Goal: Communication & Community: Answer question/provide support

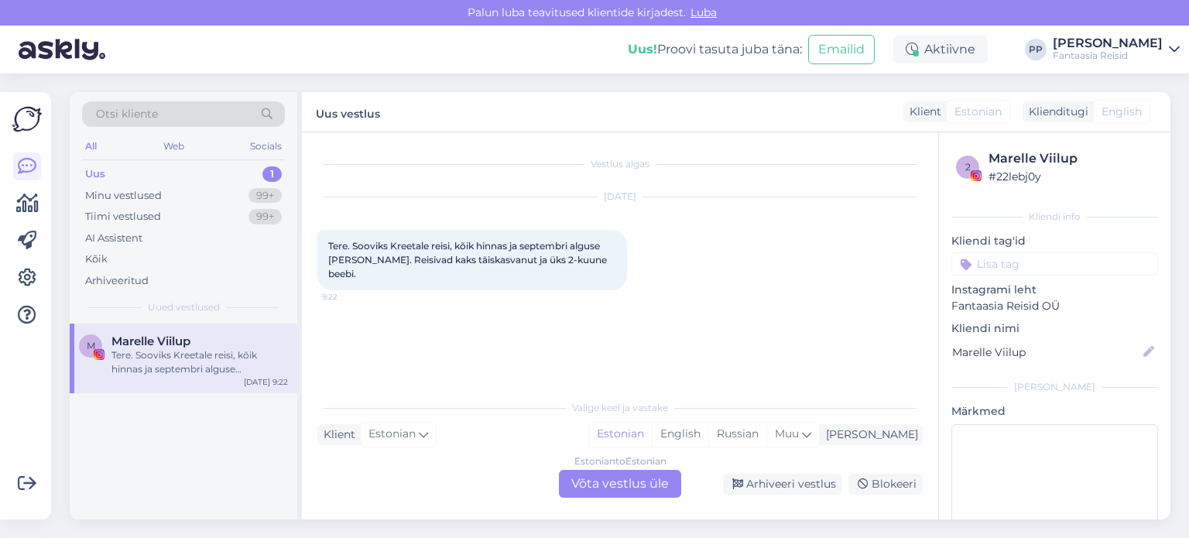
scroll to position [67, 0]
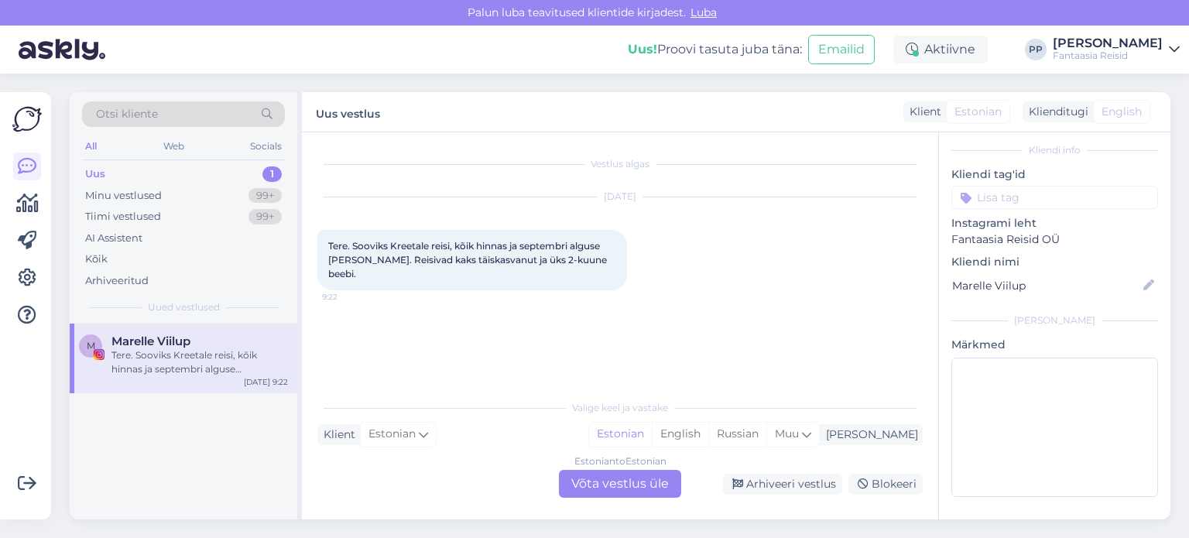
click at [626, 485] on div "Estonian to Estonian Võta vestlus üle" at bounding box center [620, 484] width 122 height 28
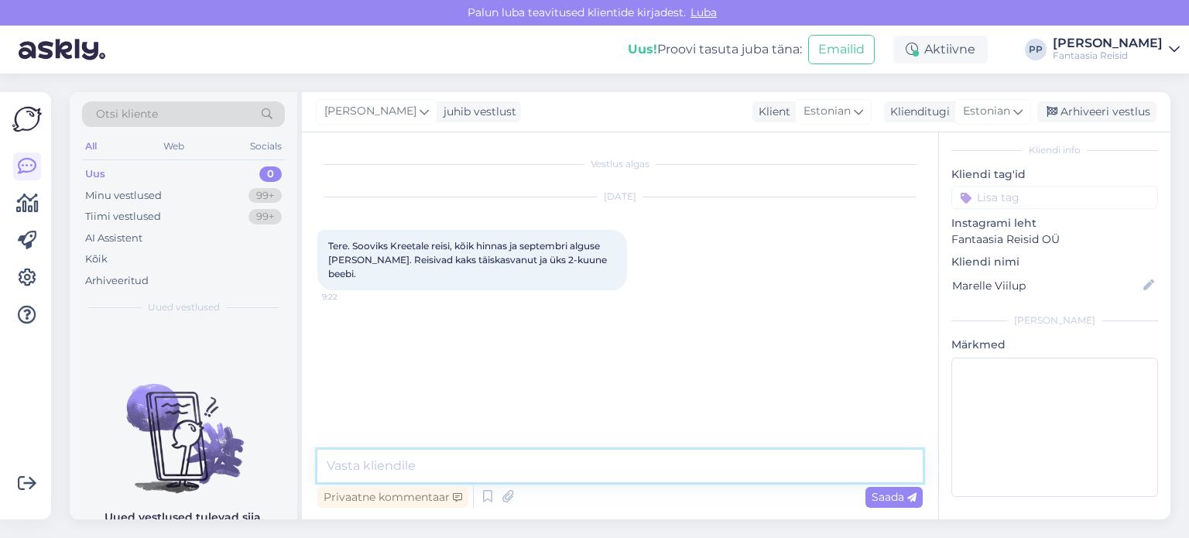
click at [554, 467] on textarea at bounding box center [619, 466] width 605 height 33
type textarea "[PERSON_NAME]"
type textarea "Tere"
click at [587, 434] on div "Vestlus algas [DATE] Tere. Sooviks Kreetale reisi, kõik hinnas ja septembri alg…" at bounding box center [626, 292] width 619 height 288
click at [384, 473] on textarea at bounding box center [619, 466] width 605 height 33
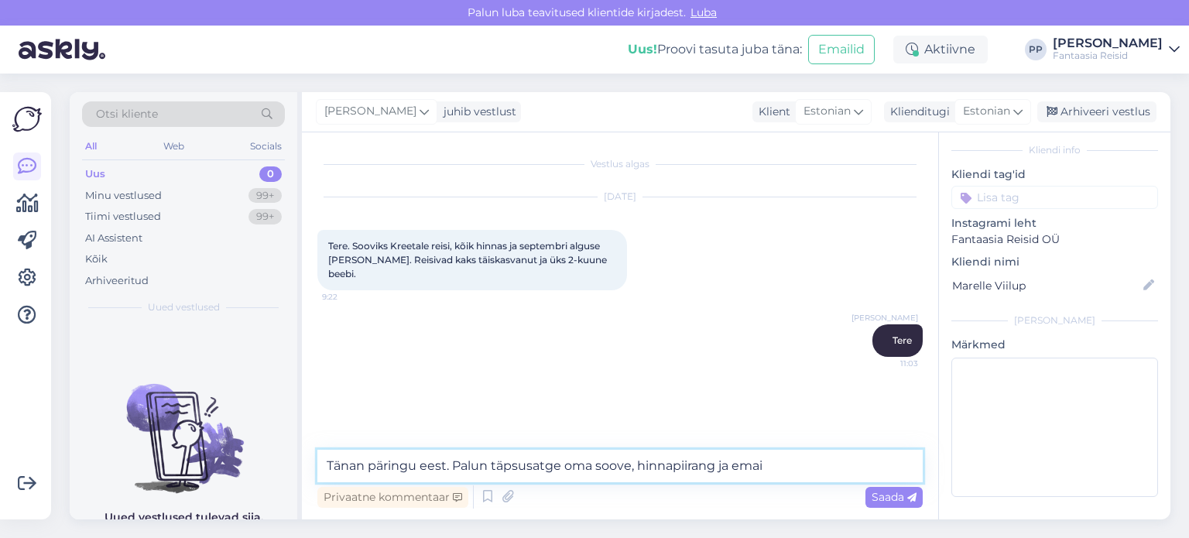
type textarea "Tänan päringu eest. Palun täpsusatge oma soove, hinnapiirang ja email"
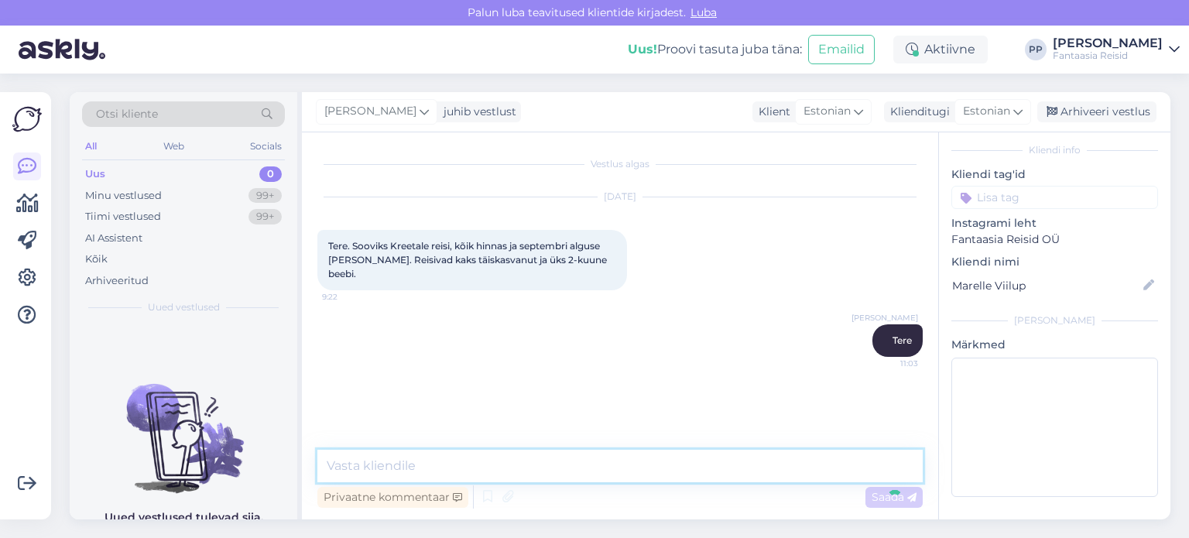
scroll to position [5, 0]
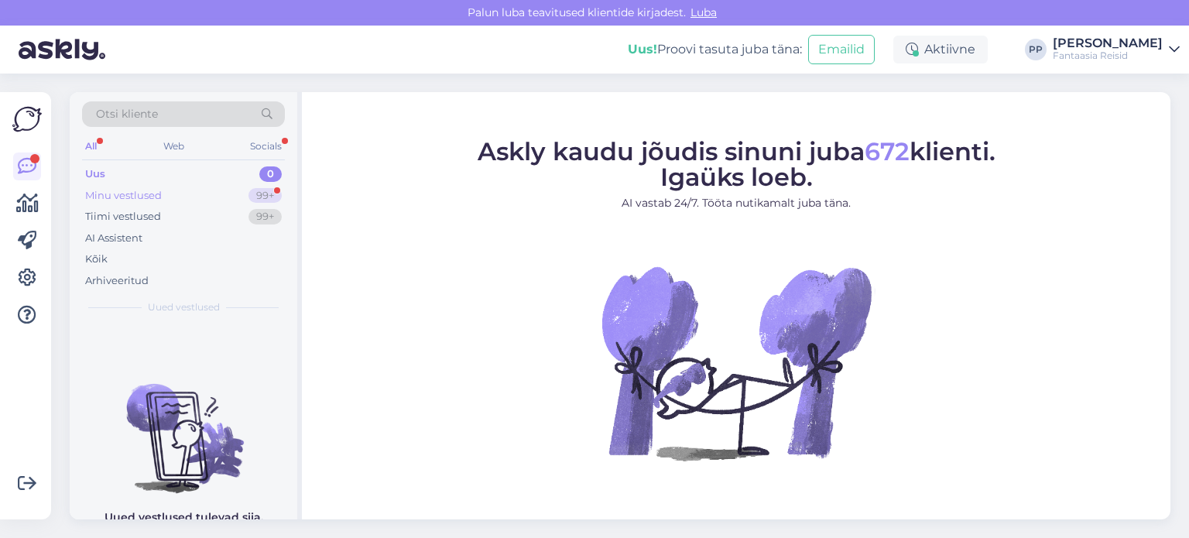
click at [152, 190] on div "Minu vestlused" at bounding box center [123, 195] width 77 height 15
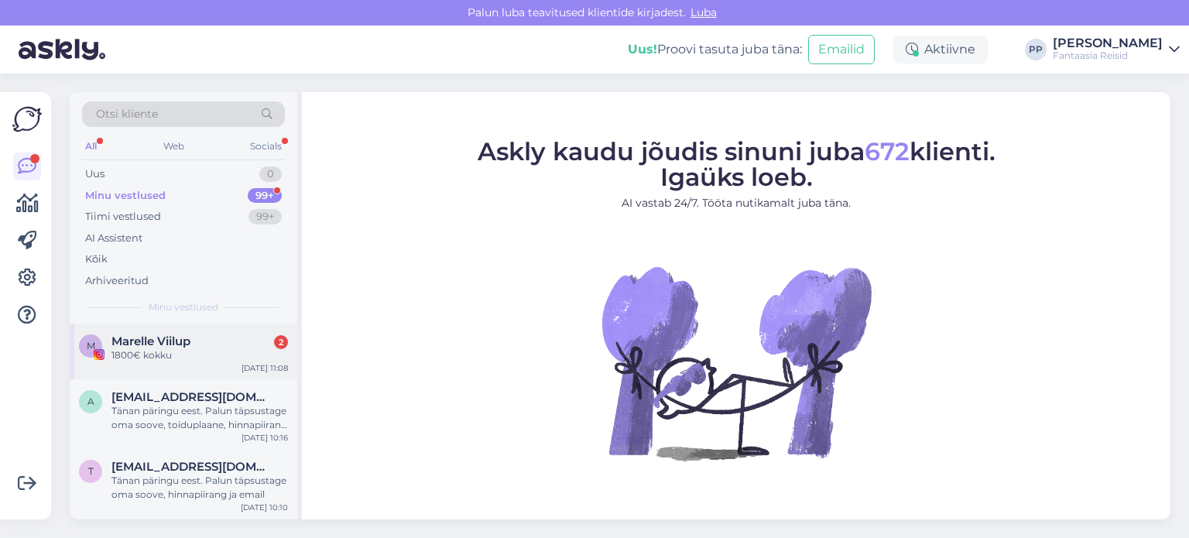
click at [166, 374] on div "M Marelle Viilup 2 1800€ kokku Aug 20 11:08" at bounding box center [184, 352] width 228 height 56
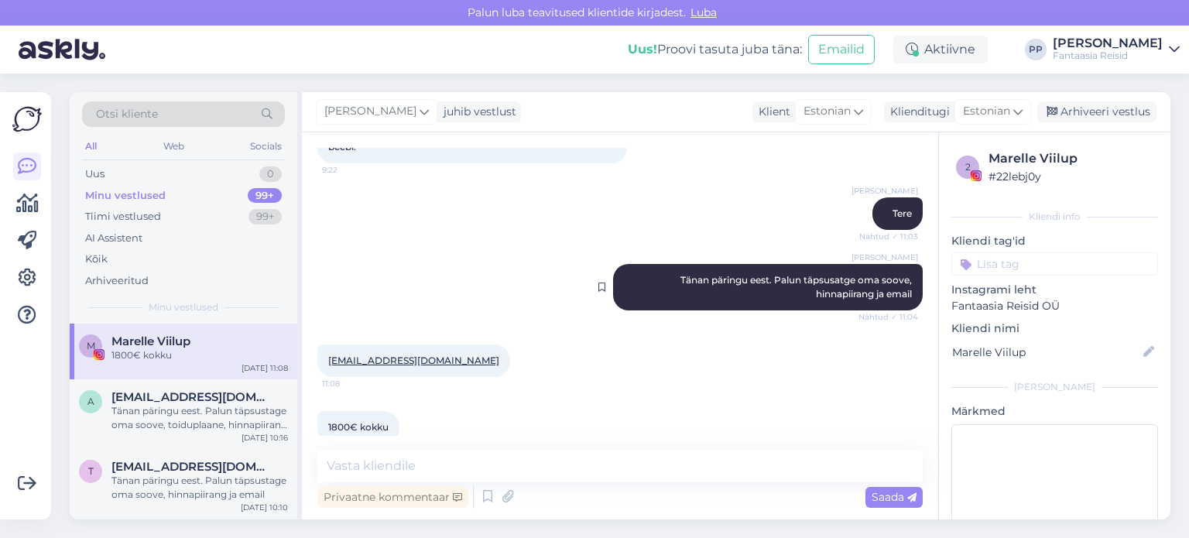
scroll to position [137, 0]
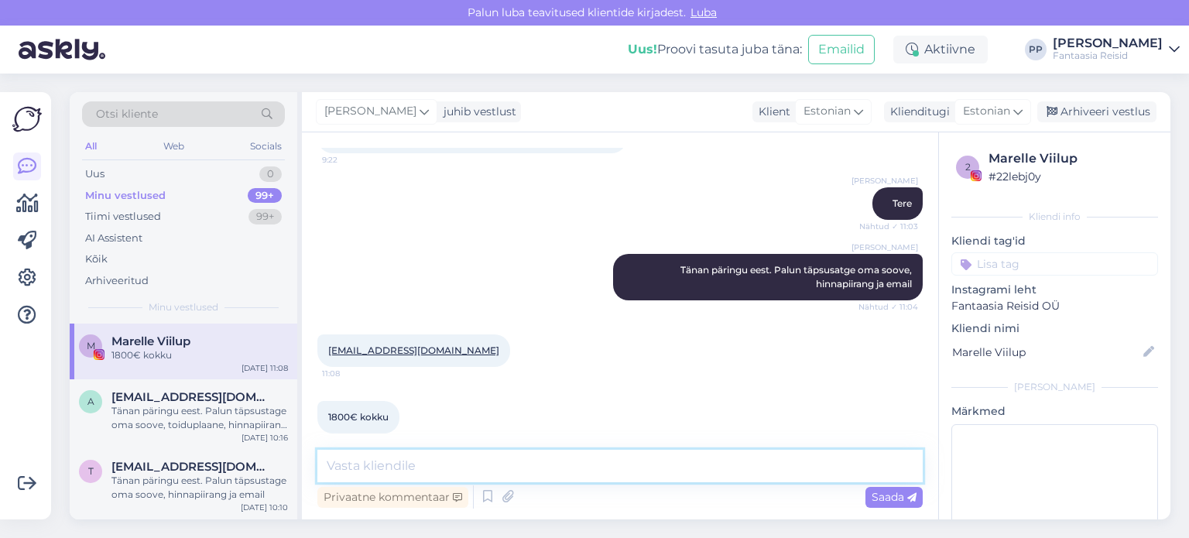
click at [530, 464] on textarea at bounding box center [619, 466] width 605 height 33
type textarea "M"
type textarea "Millise toitlustuse soovite, kaugus merest ja lennujaamast?"
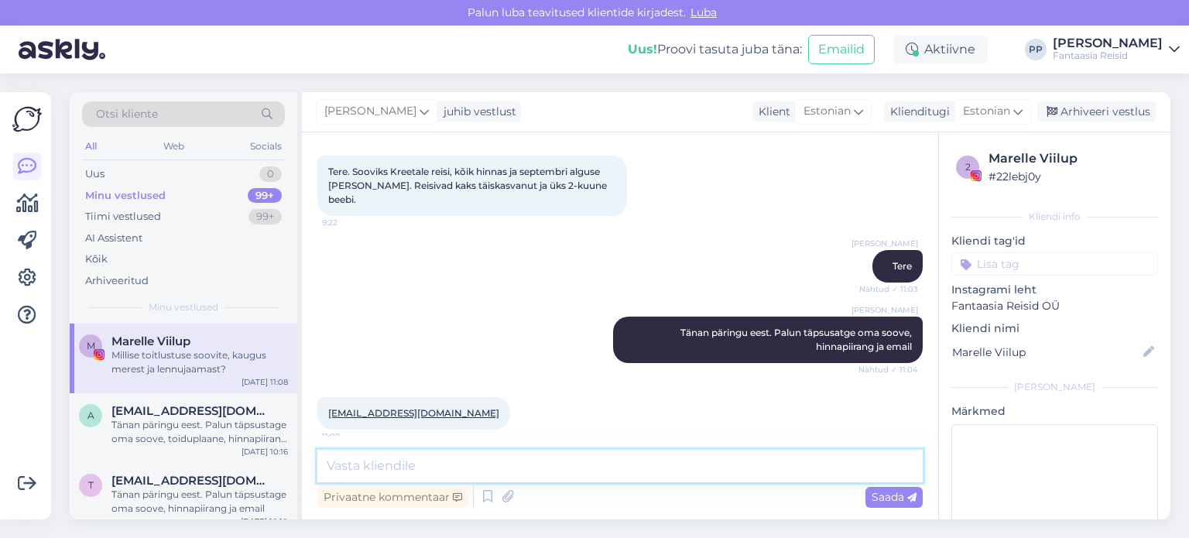
scroll to position [204, 0]
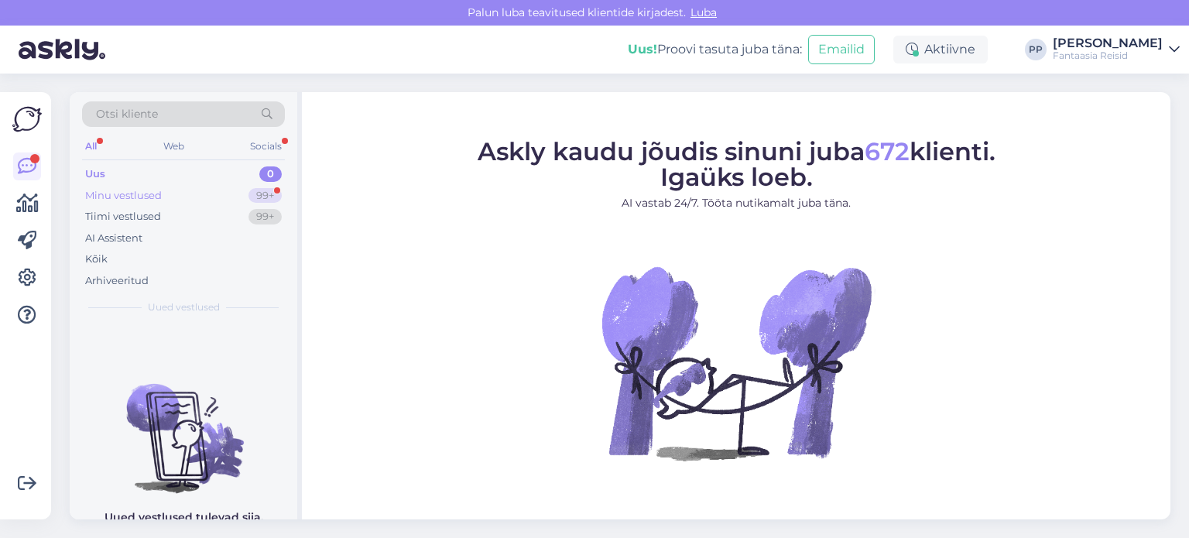
click at [165, 196] on div "Minu vestlused 99+" at bounding box center [183, 196] width 203 height 22
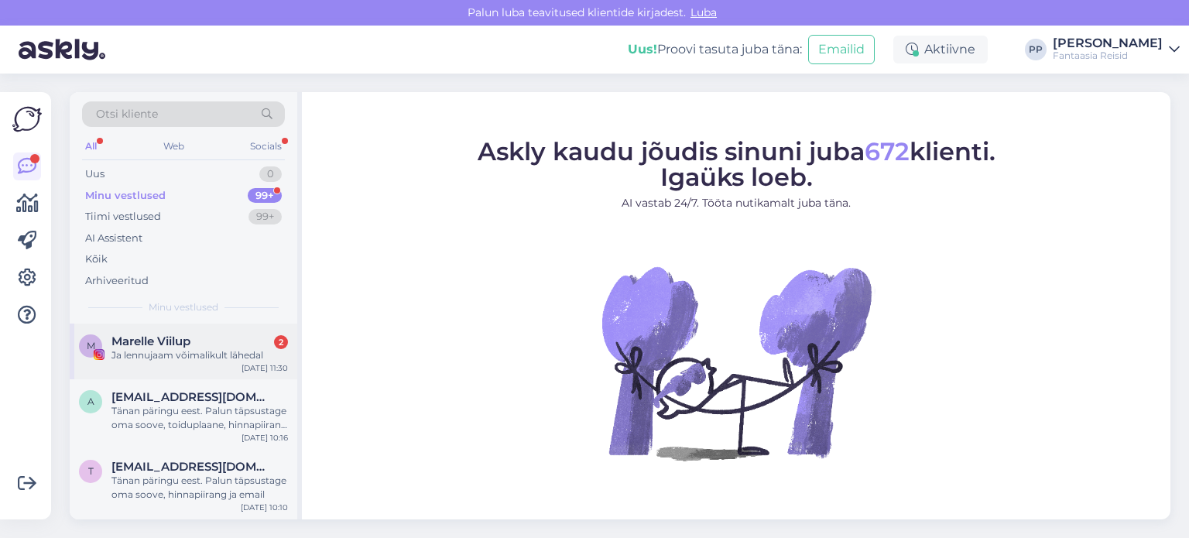
click at [184, 355] on div "Ja lennujaam võimalikult lähedal" at bounding box center [199, 355] width 177 height 14
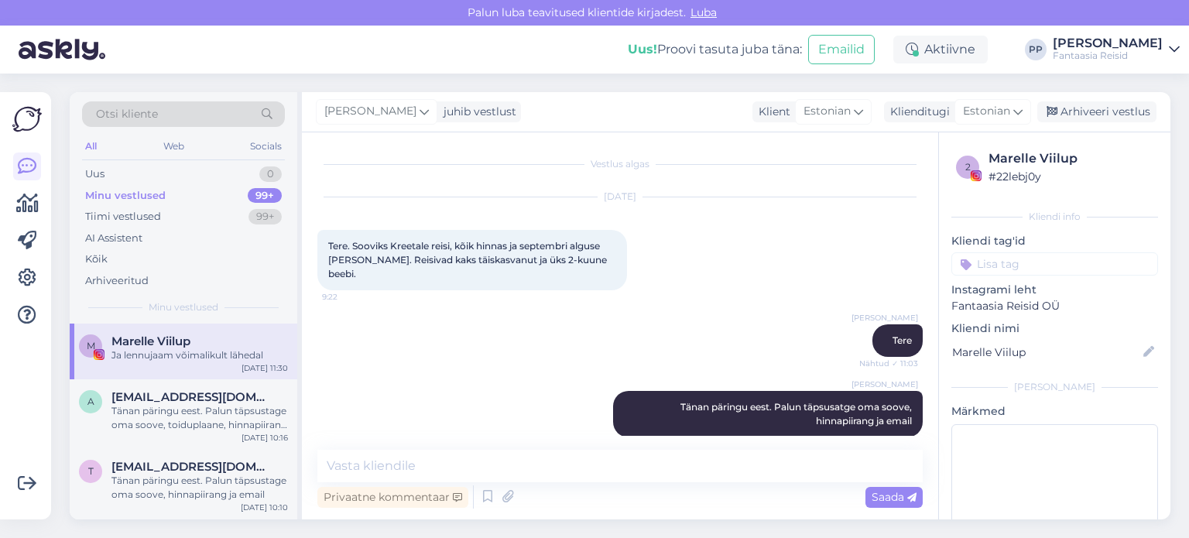
scroll to position [338, 0]
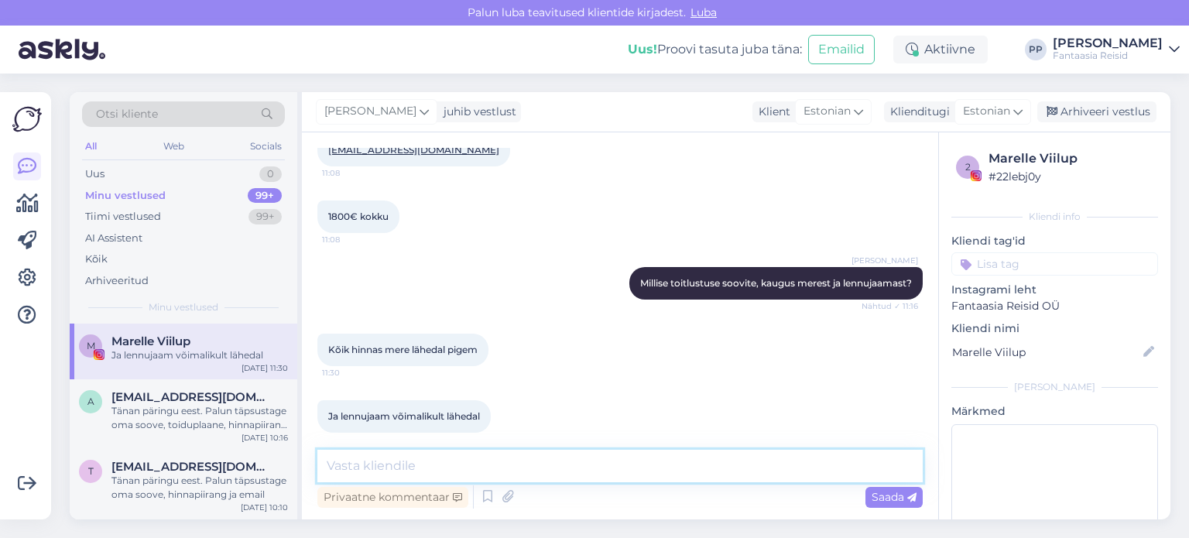
click at [431, 458] on textarea at bounding box center [619, 466] width 605 height 33
type textarea "Hästi. Varsti saadan Teile reisipakkumised"
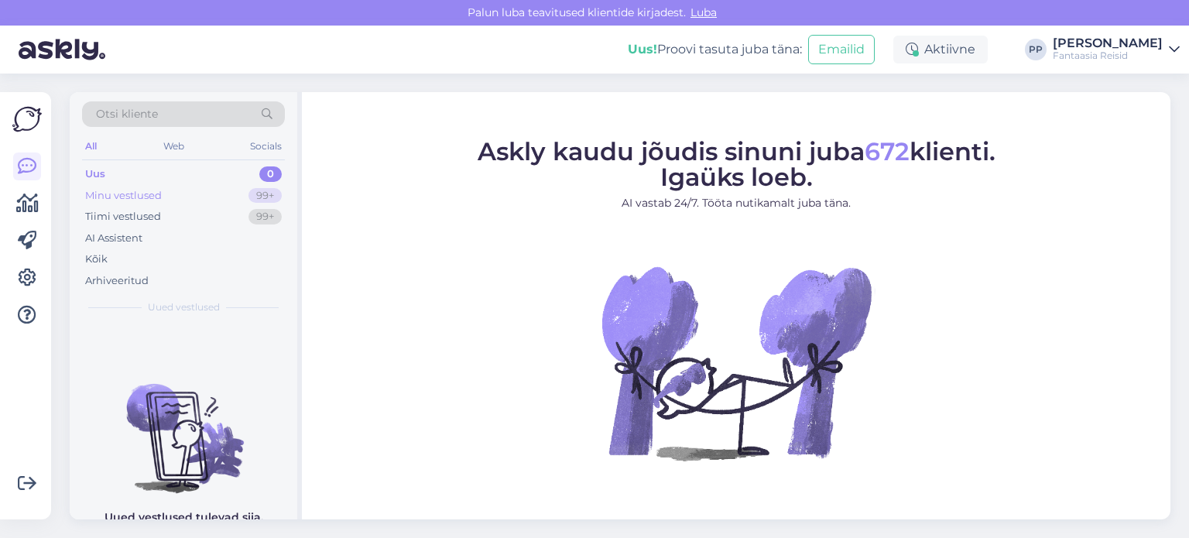
click at [158, 194] on div "Minu vestlused" at bounding box center [123, 195] width 77 height 15
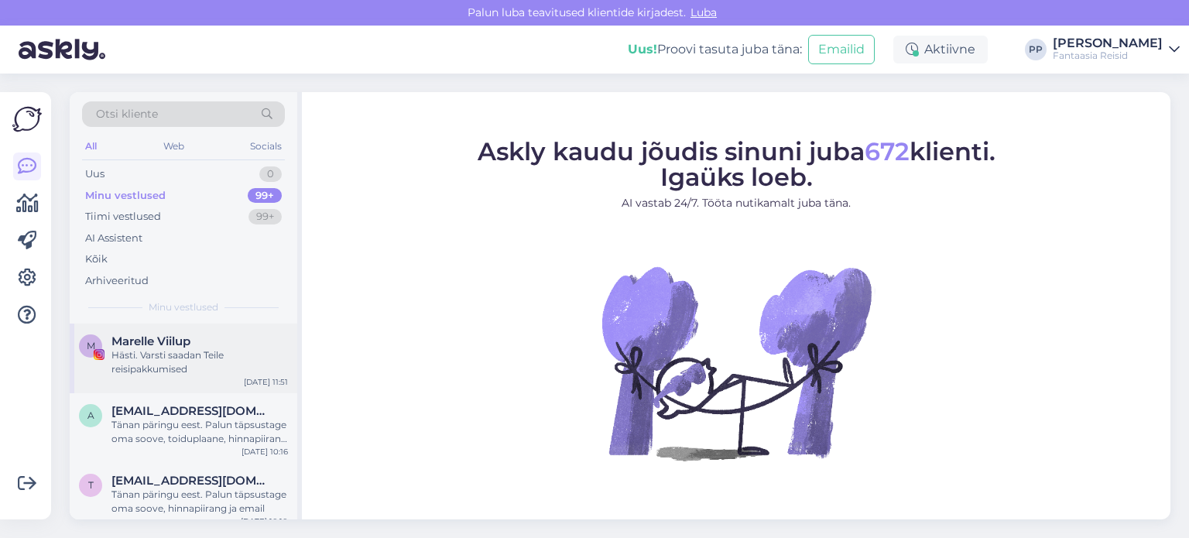
click at [168, 368] on div "Hästi. Varsti saadan Teile reisipakkumised" at bounding box center [199, 362] width 177 height 28
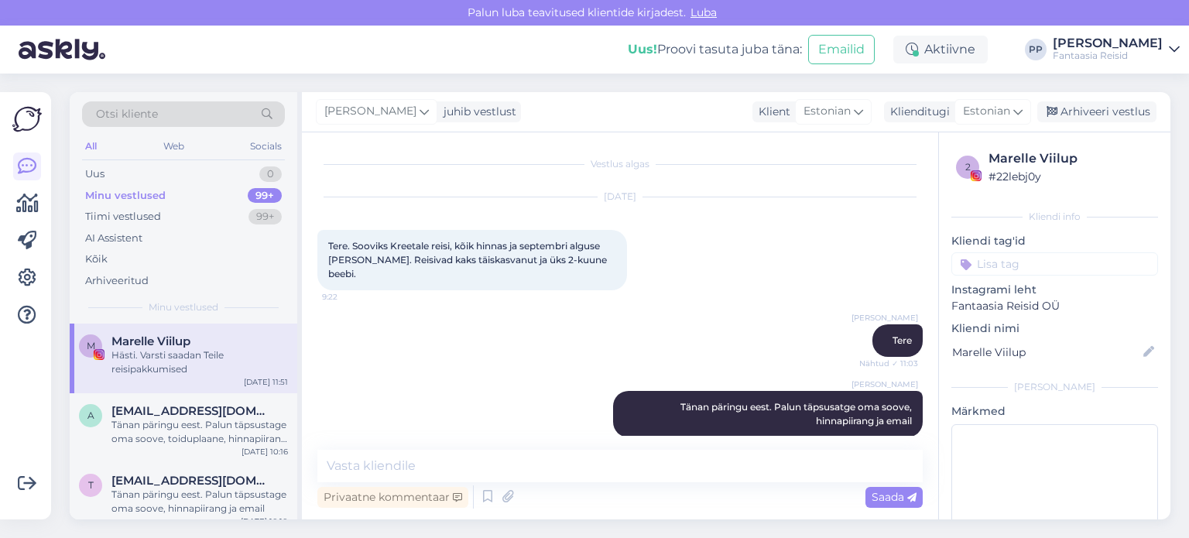
scroll to position [404, 0]
